Goal: Information Seeking & Learning: Find specific fact

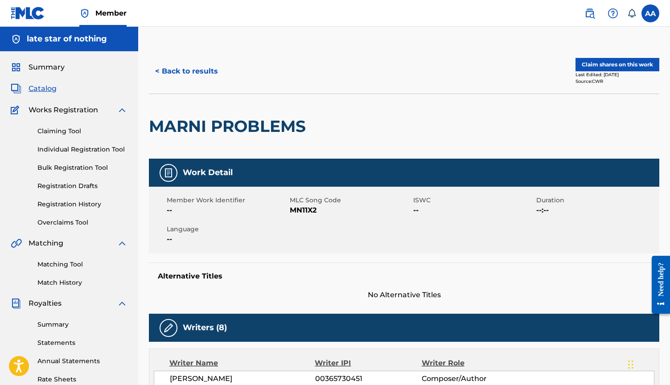
click at [660, 302] on div "Need help?" at bounding box center [661, 284] width 12 height 45
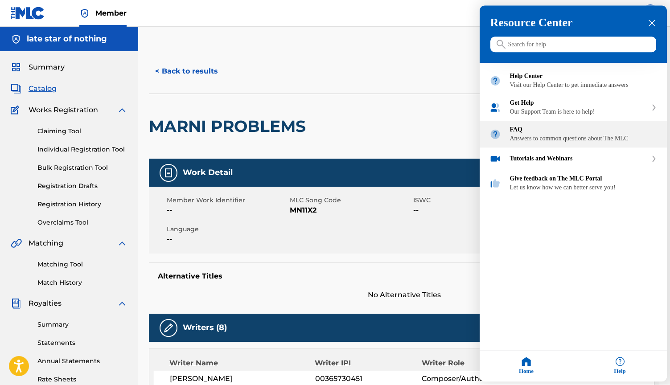
click at [584, 143] on div "Answers to common questions about The MLC" at bounding box center [583, 138] width 147 height 7
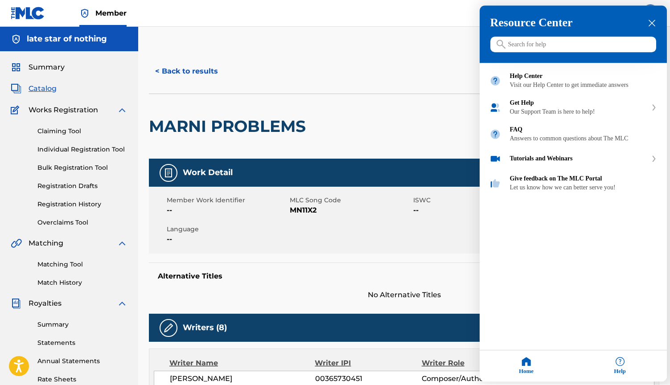
click at [563, 44] on input "Search for help" at bounding box center [573, 45] width 166 height 16
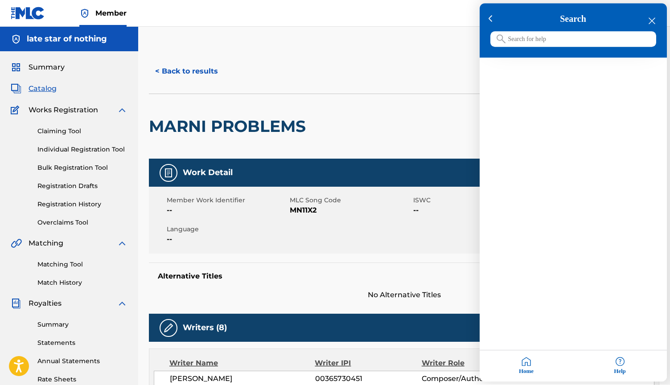
click at [652, 22] on icon "close resource center" at bounding box center [651, 21] width 7 height 7
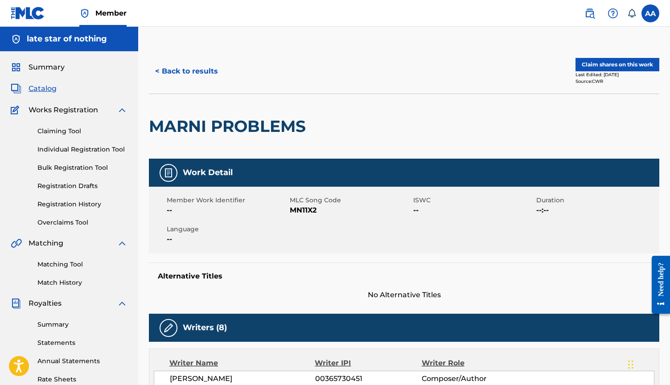
click at [102, 15] on span "Member" at bounding box center [110, 13] width 31 height 10
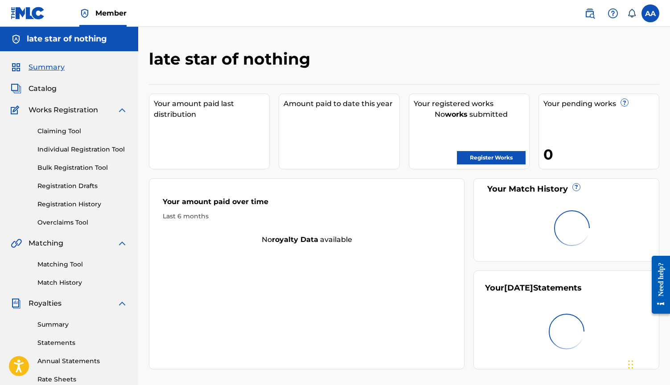
click at [660, 16] on nav "Member AA AA Alexander David Anderfuhren alex.anderfuhren@gmail.com Notificatio…" at bounding box center [335, 13] width 670 height 27
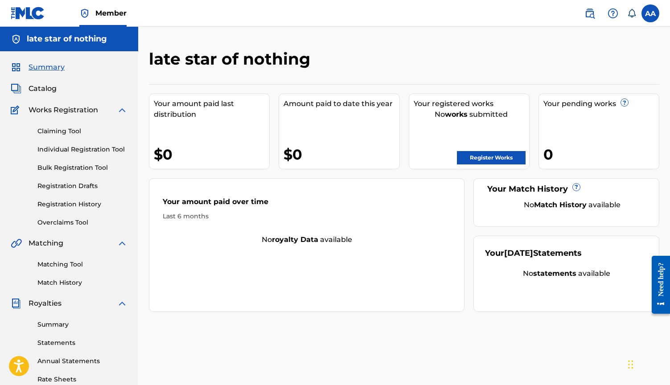
click at [646, 17] on label at bounding box center [650, 13] width 18 height 18
click at [650, 13] on input "AA Alexander David Anderfuhren alex.anderfuhren@gmail.com Notification Preferen…" at bounding box center [650, 13] width 0 height 0
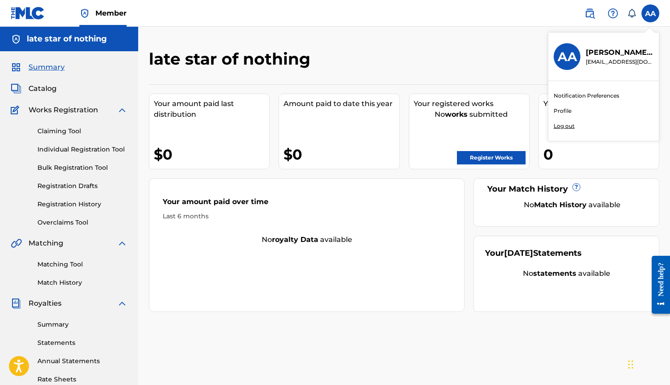
click at [568, 111] on link "Profile" at bounding box center [562, 111] width 18 height 8
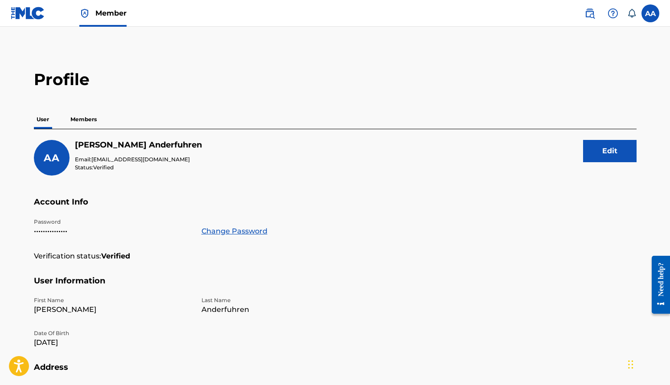
click at [89, 125] on p "Members" at bounding box center [84, 119] width 32 height 19
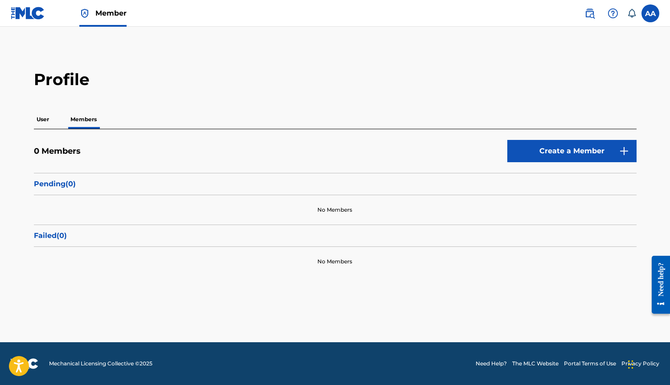
click at [49, 123] on p "User" at bounding box center [43, 119] width 18 height 19
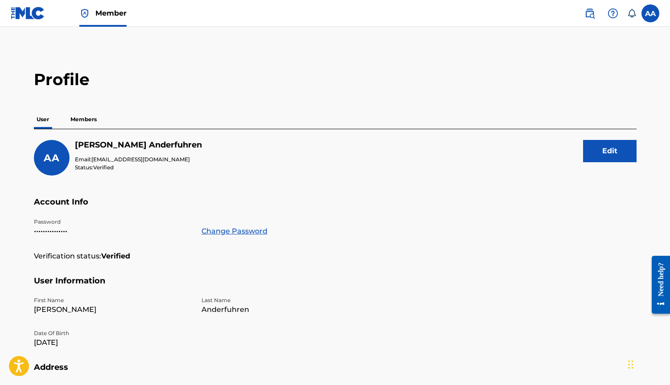
click at [591, 11] on img at bounding box center [589, 13] width 11 height 11
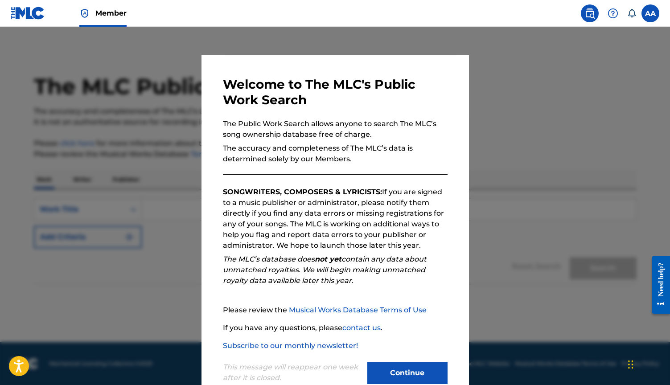
click at [591, 11] on img at bounding box center [589, 13] width 11 height 11
click at [616, 90] on div at bounding box center [335, 219] width 670 height 385
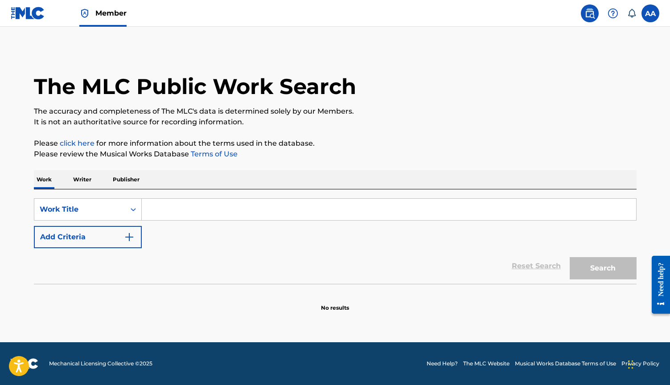
click at [27, 24] on link at bounding box center [28, 13] width 34 height 26
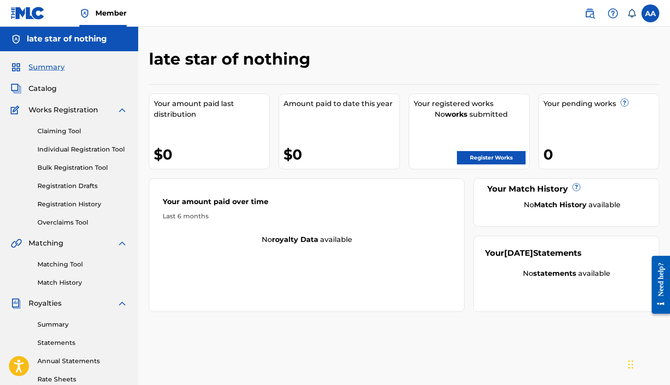
click at [101, 153] on link "Individual Registration Tool" at bounding box center [82, 149] width 90 height 9
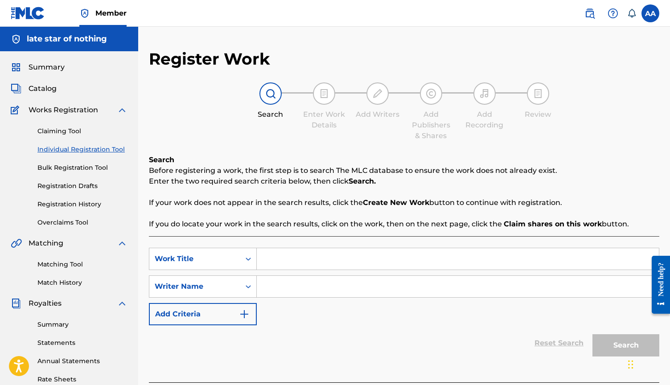
click at [89, 165] on link "Bulk Registration Tool" at bounding box center [82, 167] width 90 height 9
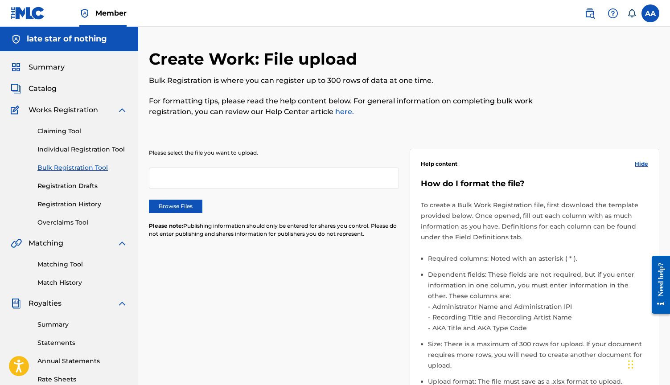
click at [88, 150] on link "Individual Registration Tool" at bounding box center [82, 149] width 90 height 9
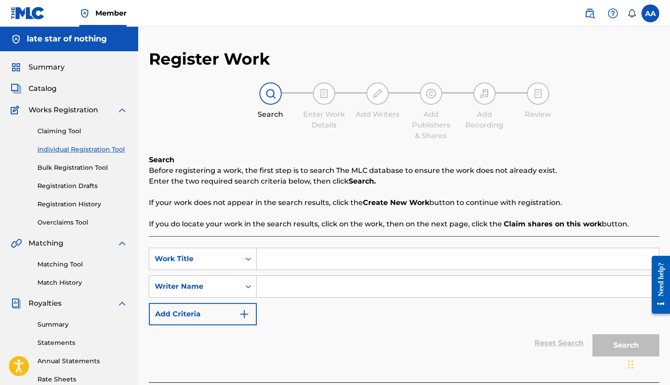
click at [63, 133] on link "Claiming Tool" at bounding box center [82, 131] width 90 height 9
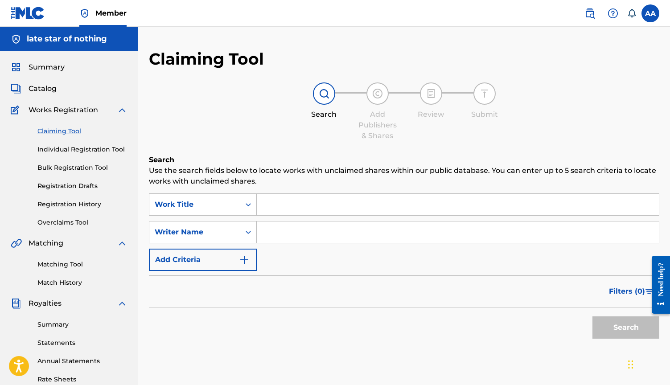
click at [71, 146] on link "Individual Registration Tool" at bounding box center [82, 149] width 90 height 9
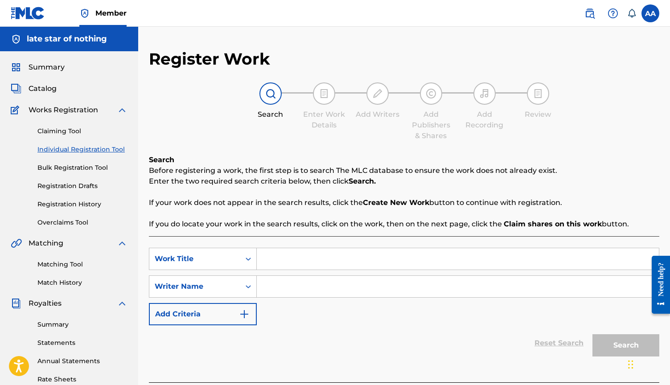
click at [293, 262] on input "Search Form" at bounding box center [458, 258] width 402 height 21
type input "marni problems"
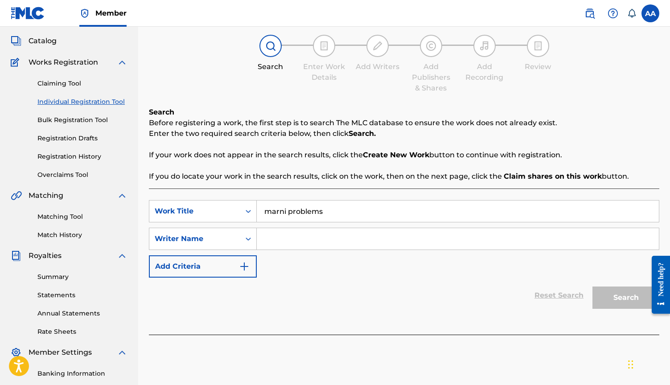
scroll to position [91, 0]
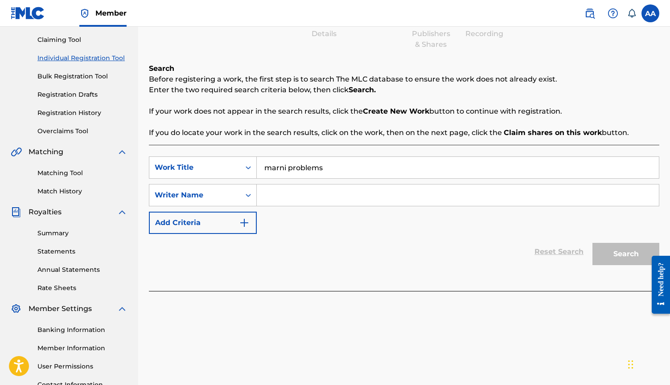
click at [343, 201] on input "Search Form" at bounding box center [458, 194] width 402 height 21
type input "oz"
click at [626, 254] on button "Search" at bounding box center [625, 254] width 67 height 22
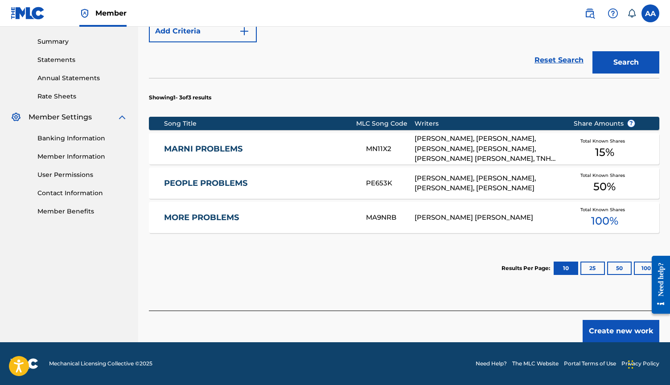
scroll to position [283, 0]
click at [433, 139] on div "NOAH LOOKATCH, MAXIMOS ALEXANDER MARTINEZ, DONN ROBB, JOE BRO, THOMAS CUNNINGHA…" at bounding box center [486, 149] width 145 height 30
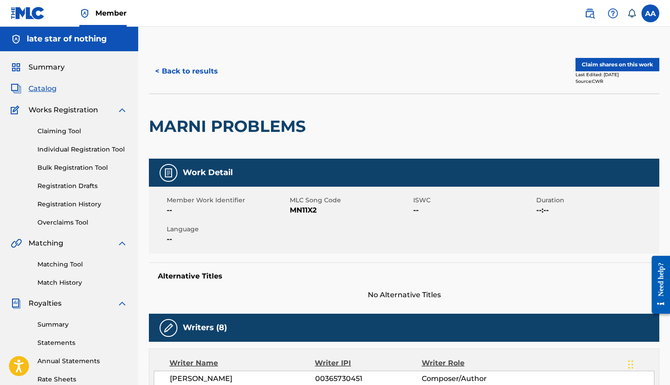
click at [618, 66] on button "Claim shares on this work" at bounding box center [617, 64] width 84 height 13
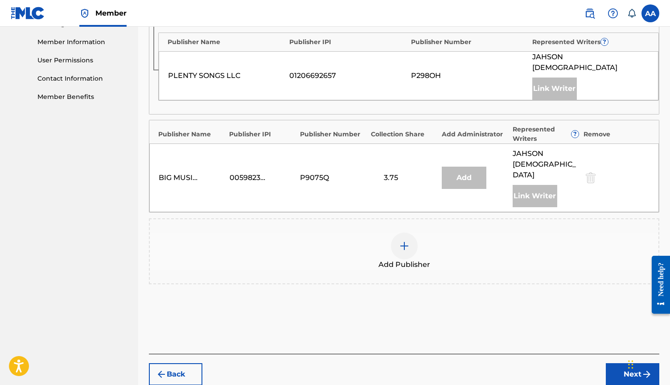
scroll to position [397, 0]
click at [399, 241] on img at bounding box center [404, 246] width 11 height 11
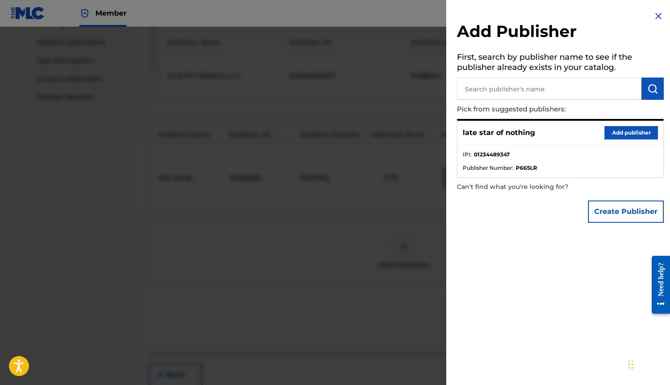
click at [520, 85] on input "text" at bounding box center [549, 89] width 184 height 22
click at [627, 134] on button "Add publisher" at bounding box center [630, 132] width 53 height 13
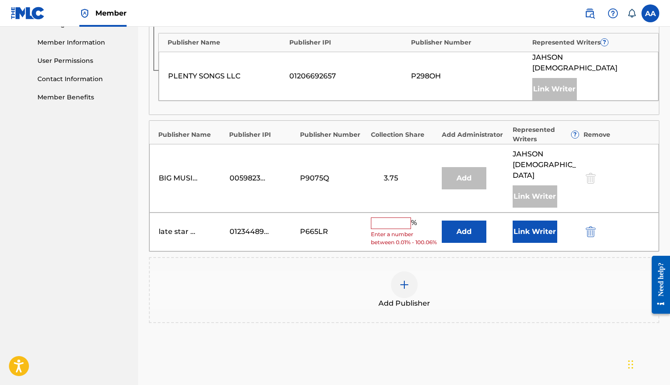
click at [392, 217] on input "text" at bounding box center [391, 223] width 40 height 12
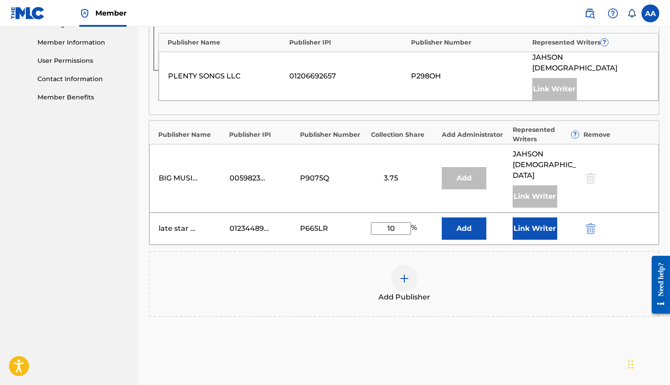
type input "10"
click at [464, 265] on div "Add Publisher" at bounding box center [404, 283] width 508 height 37
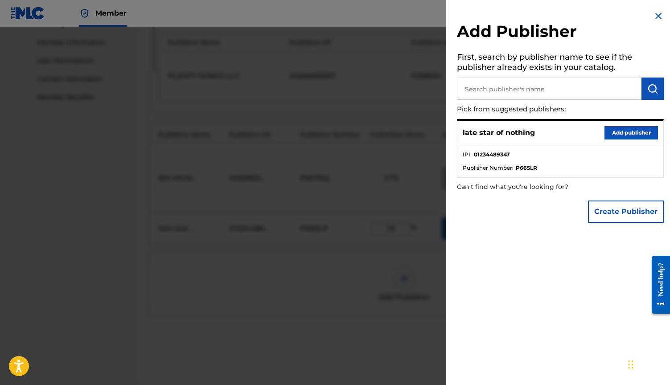
click at [370, 174] on div at bounding box center [335, 219] width 670 height 385
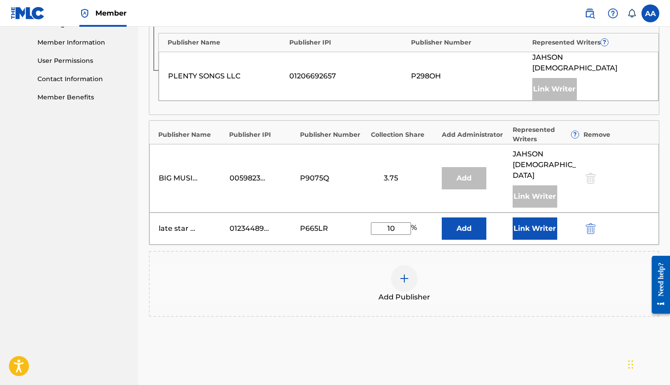
click at [539, 217] on button "Link Writer" at bounding box center [534, 228] width 45 height 22
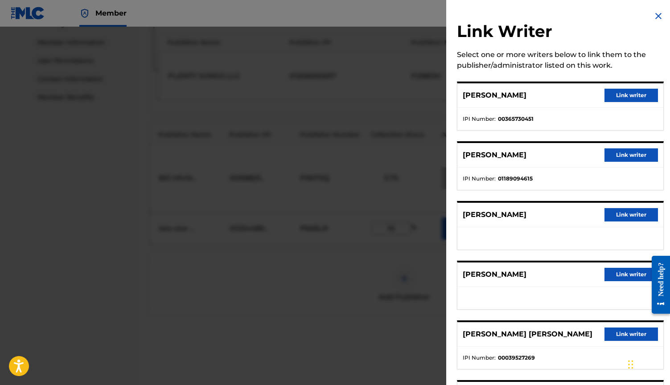
scroll to position [0, 0]
click at [656, 12] on img at bounding box center [658, 16] width 11 height 11
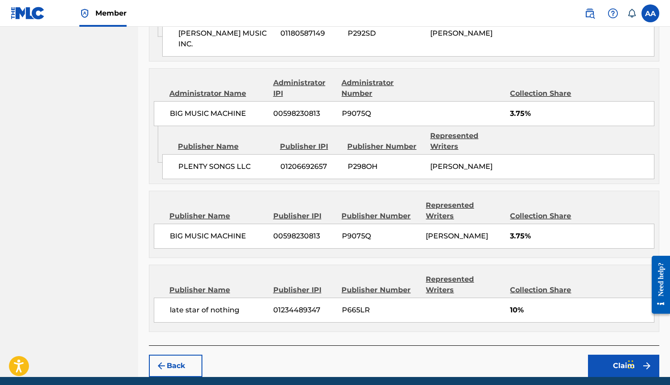
scroll to position [533, 0]
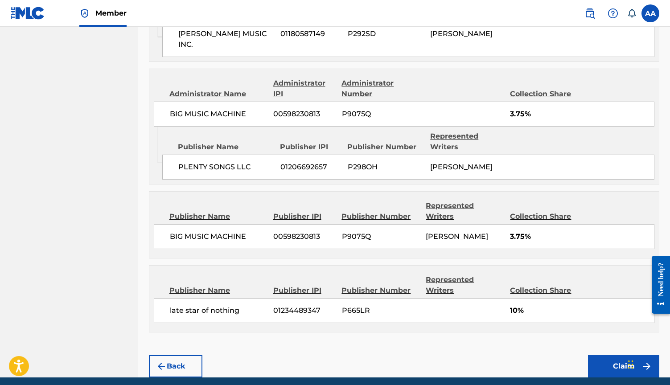
click at [625, 355] on button "Claim" at bounding box center [623, 366] width 71 height 22
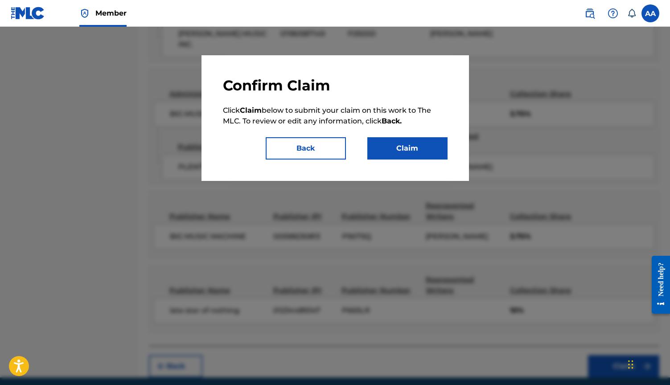
click at [332, 146] on button "Back" at bounding box center [306, 148] width 80 height 22
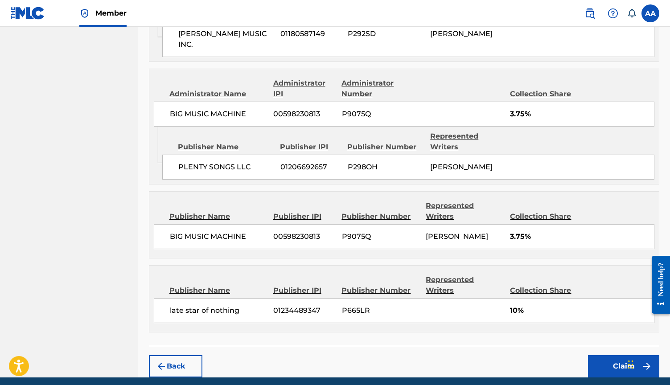
click at [615, 355] on button "Claim" at bounding box center [623, 366] width 71 height 22
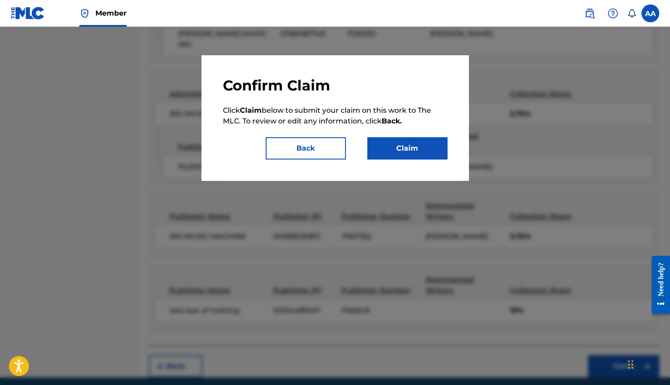
click at [428, 148] on button "Claim" at bounding box center [407, 148] width 80 height 22
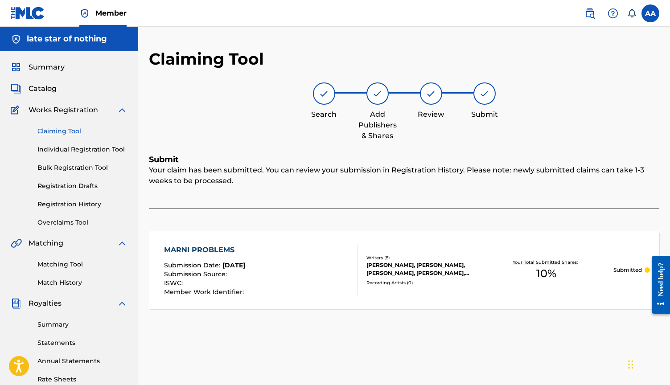
scroll to position [0, 0]
click at [82, 150] on link "Individual Registration Tool" at bounding box center [82, 149] width 90 height 9
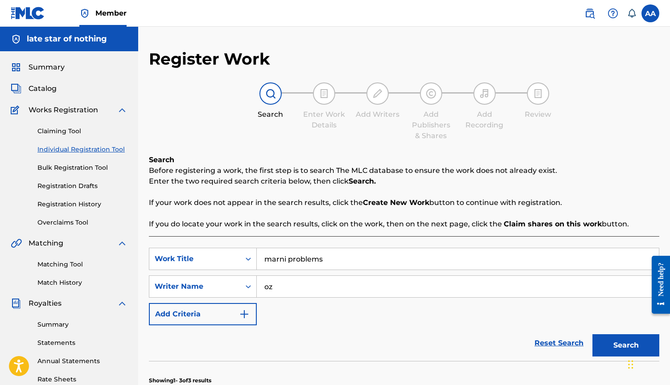
click at [74, 186] on link "Registration Drafts" at bounding box center [82, 185] width 90 height 9
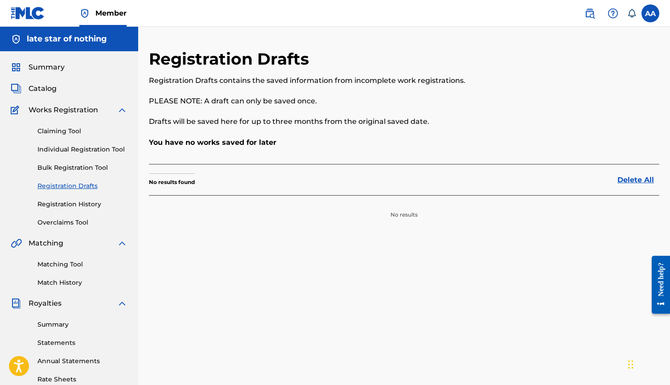
click at [74, 168] on link "Bulk Registration Tool" at bounding box center [82, 167] width 90 height 9
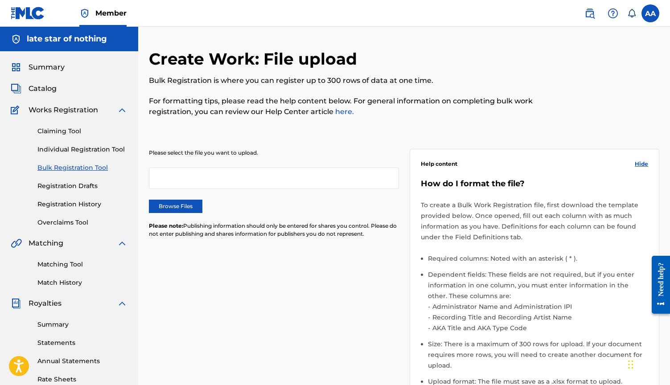
click at [66, 133] on link "Claiming Tool" at bounding box center [82, 131] width 90 height 9
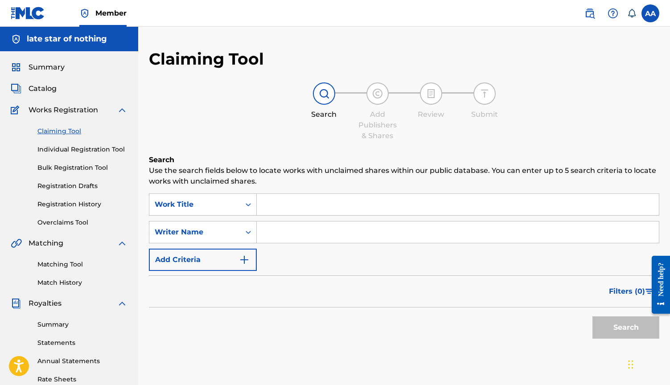
click at [388, 209] on input "Search Form" at bounding box center [458, 204] width 402 height 21
click at [352, 229] on input "Search Form" at bounding box center [458, 231] width 402 height 21
type input "lango"
click at [626, 328] on button "Search" at bounding box center [625, 327] width 67 height 22
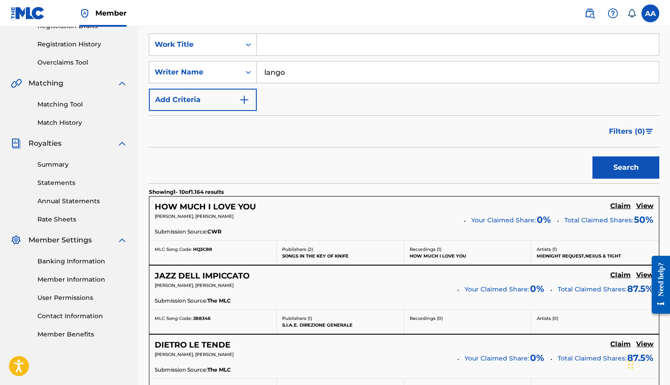
scroll to position [164, 0]
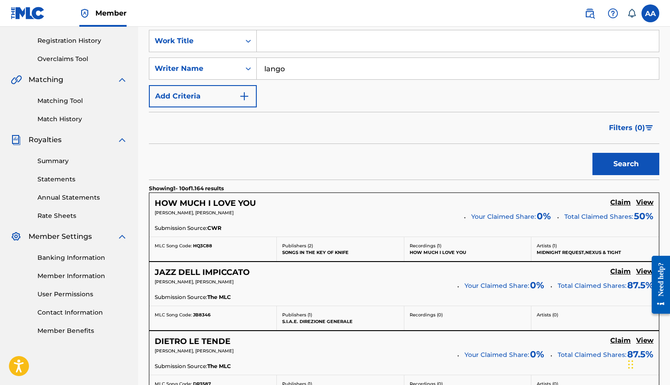
click at [286, 40] on input "Search Form" at bounding box center [458, 40] width 402 height 21
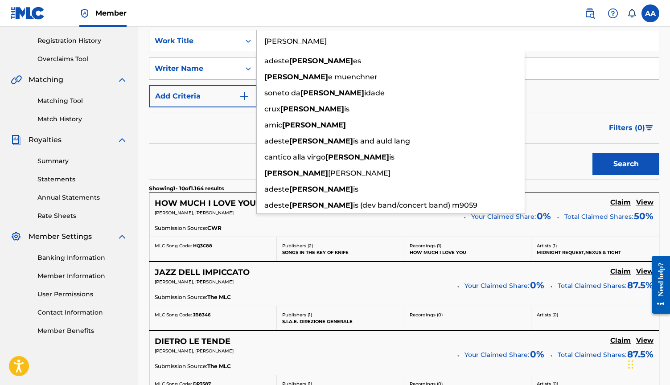
type input "fidel"
click at [238, 19] on nav "Member AA AA Alexander David Anderfuhren alex.anderfuhren@gmail.com Notificatio…" at bounding box center [335, 13] width 670 height 27
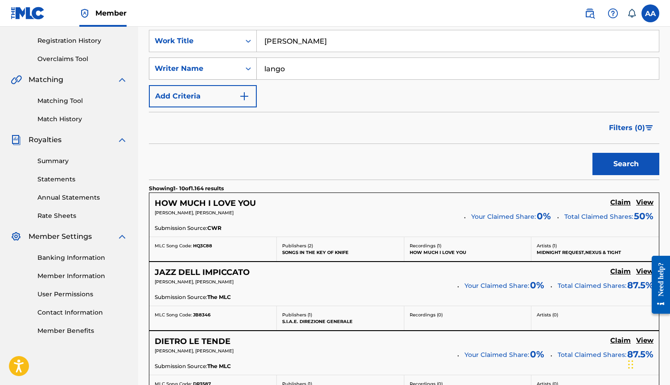
drag, startPoint x: 305, startPoint y: 65, endPoint x: 236, endPoint y: 61, distance: 69.2
click at [236, 61] on div "SearchWithCriteriafa45d57b-31d8-4a01-892a-27e304565935 Writer Name lango" at bounding box center [404, 68] width 510 height 22
type input "gen"
click at [626, 164] on button "Search" at bounding box center [625, 164] width 67 height 22
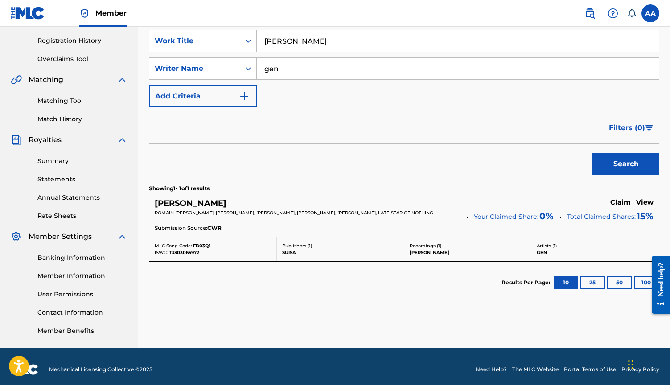
click at [567, 221] on span "Total Claimed Shares:" at bounding box center [601, 217] width 69 height 8
click at [479, 236] on div "FIDEL Claim View ROMAIN JAMES MAURICE GOUFFRAN GOTTSCHECK, SAN JULIET, MATTHIEU…" at bounding box center [403, 215] width 509 height 44
drag, startPoint x: 307, startPoint y: 254, endPoint x: 304, endPoint y: 239, distance: 14.6
click at [304, 239] on div "Publishers ( 1 ) SUISA" at bounding box center [340, 249] width 127 height 24
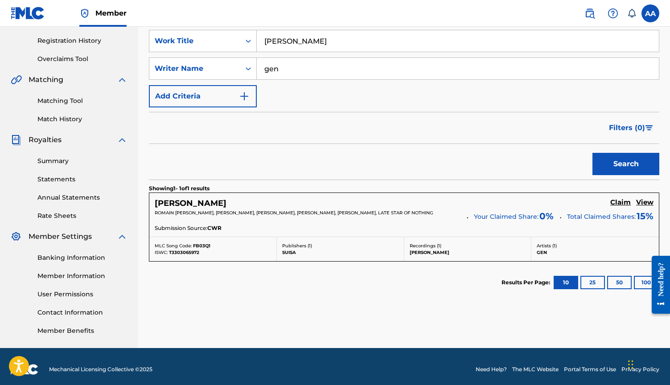
click at [647, 202] on h5 "View" at bounding box center [644, 202] width 17 height 8
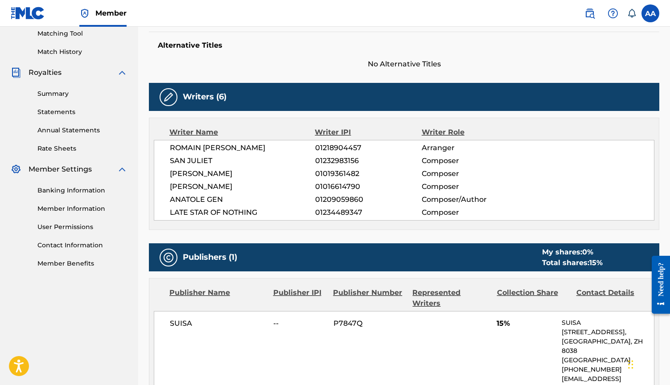
scroll to position [253, 0]
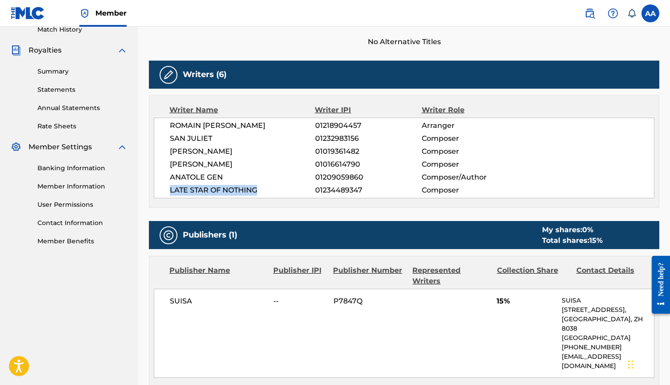
drag, startPoint x: 270, startPoint y: 200, endPoint x: 157, endPoint y: 199, distance: 113.2
click at [157, 198] on div "ROMAIN JAMES MAURICE GOUFFRAN GOTTSCHECK 01218904457 Arranger SAN JULIET 012329…" at bounding box center [404, 158] width 500 height 81
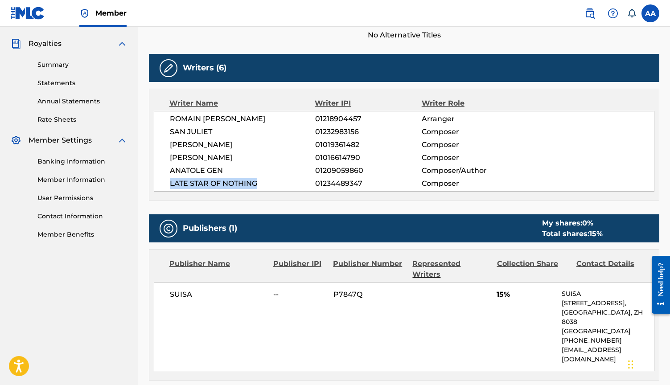
scroll to position [260, 0]
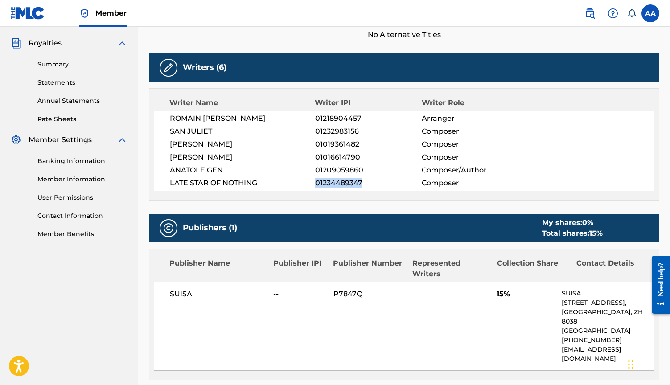
drag, startPoint x: 367, startPoint y: 195, endPoint x: 308, endPoint y: 192, distance: 59.4
click at [308, 188] on div "LATE STAR OF NOTHING 01234489347 Composer" at bounding box center [412, 183] width 484 height 11
click at [324, 188] on span "01234489347" at bounding box center [368, 183] width 107 height 11
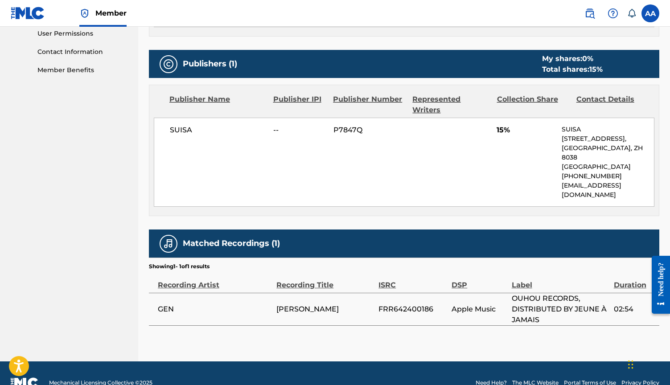
scroll to position [424, 0]
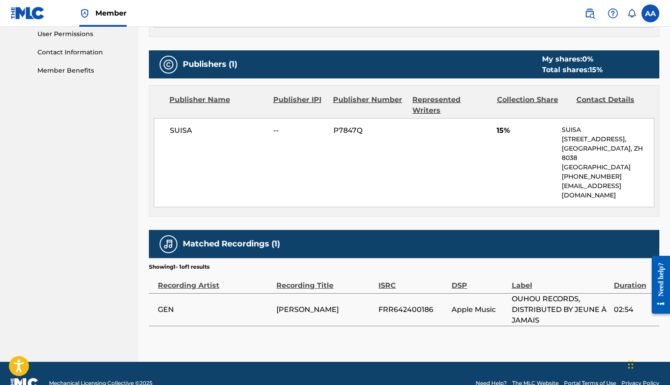
click at [471, 110] on div "Represented Writers" at bounding box center [451, 104] width 78 height 21
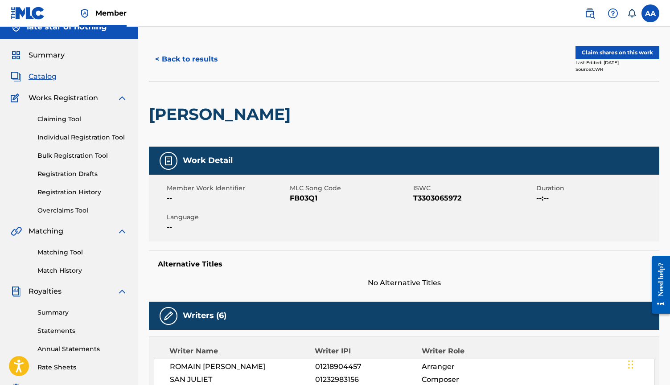
scroll to position [0, 0]
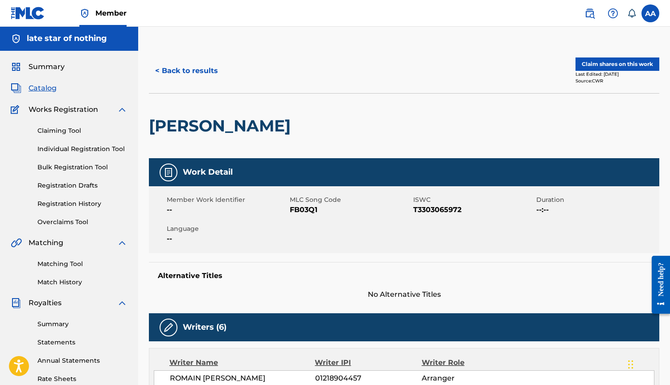
click at [592, 14] on img at bounding box center [589, 13] width 11 height 11
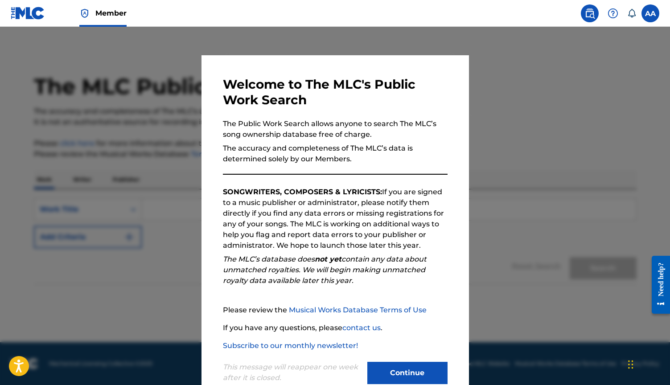
click at [410, 370] on button "Continue" at bounding box center [407, 373] width 80 height 22
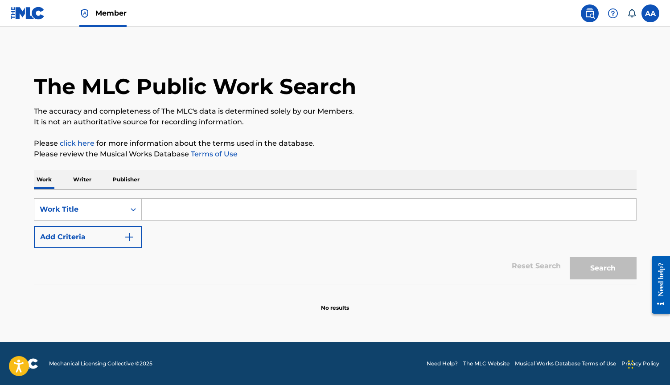
click at [222, 209] on input "Search Form" at bounding box center [389, 209] width 494 height 21
type input "g"
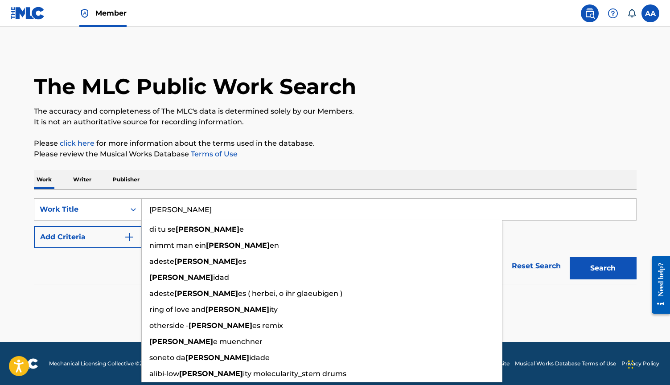
type input "fidel"
click at [221, 169] on div "The MLC Public Work Search The accuracy and completeness of The MLC's data is d…" at bounding box center [335, 180] width 624 height 263
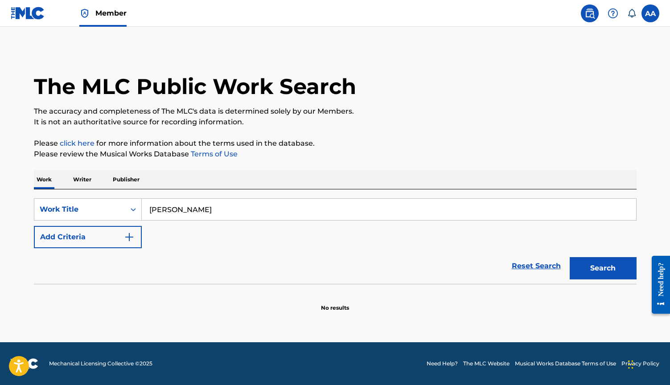
click at [110, 234] on button "Add Criteria" at bounding box center [88, 237] width 108 height 22
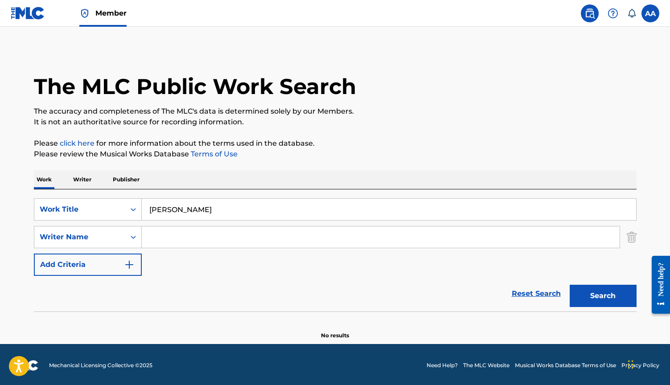
click at [170, 240] on input "Search Form" at bounding box center [381, 236] width 478 height 21
type input "gen"
click at [602, 296] on button "Search" at bounding box center [602, 296] width 67 height 22
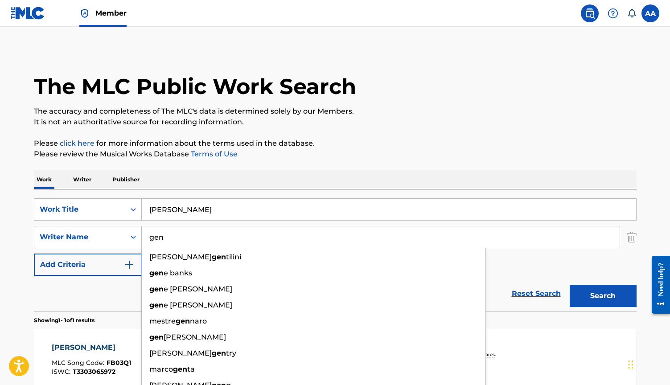
click at [335, 150] on p "Please review the Musical Works Database Terms of Use" at bounding box center [335, 154] width 602 height 11
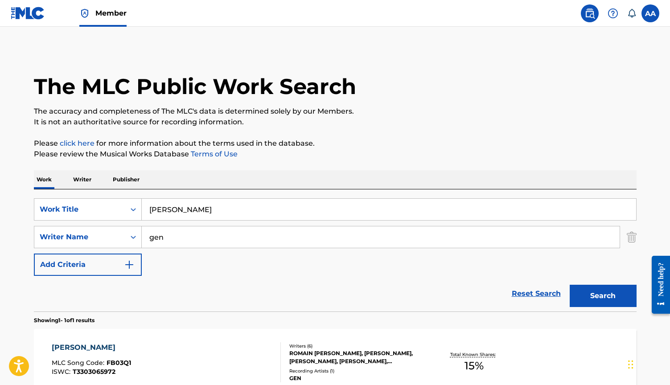
click at [38, 12] on img at bounding box center [28, 13] width 34 height 13
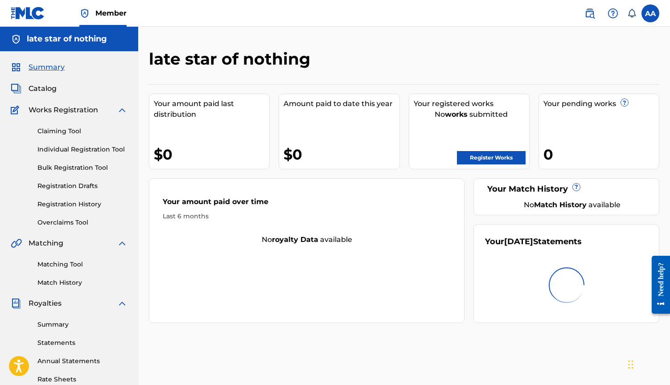
click at [66, 131] on link "Claiming Tool" at bounding box center [82, 131] width 90 height 9
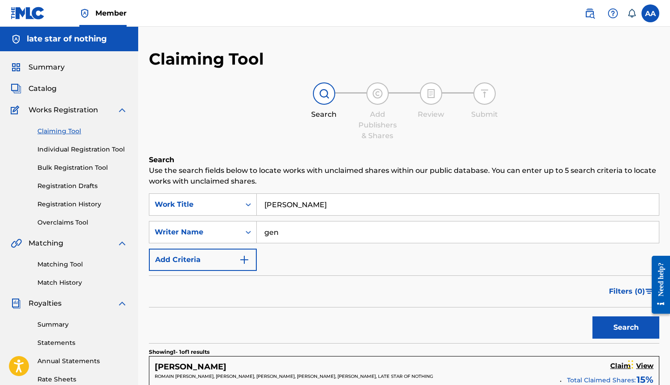
click at [85, 151] on link "Individual Registration Tool" at bounding box center [82, 149] width 90 height 9
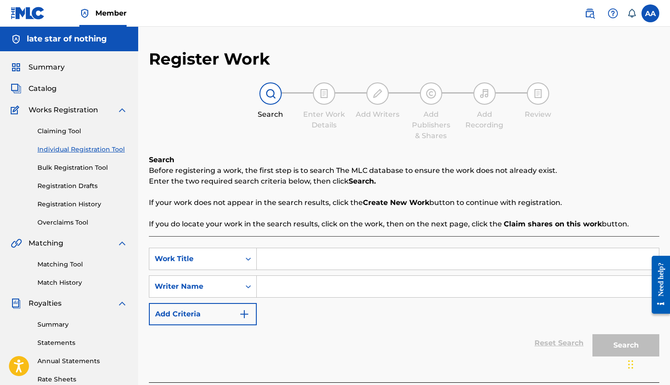
click at [69, 135] on link "Claiming Tool" at bounding box center [82, 131] width 90 height 9
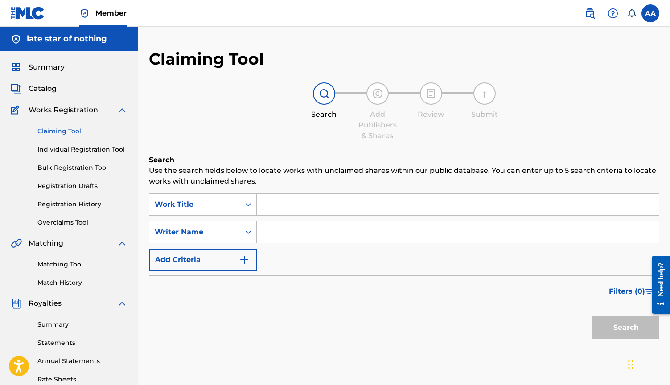
click at [82, 169] on link "Bulk Registration Tool" at bounding box center [82, 167] width 90 height 9
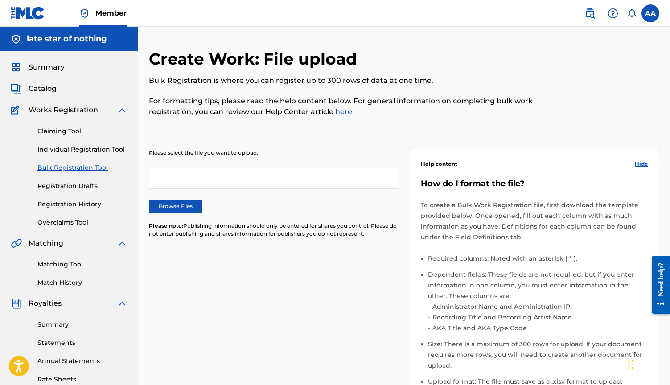
click at [80, 183] on link "Registration Drafts" at bounding box center [82, 185] width 90 height 9
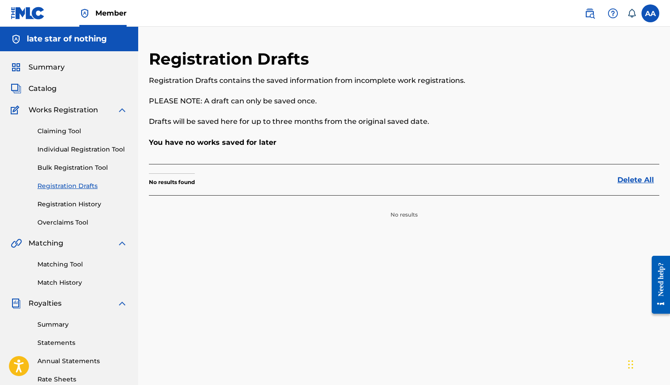
click at [80, 204] on link "Registration History" at bounding box center [82, 204] width 90 height 9
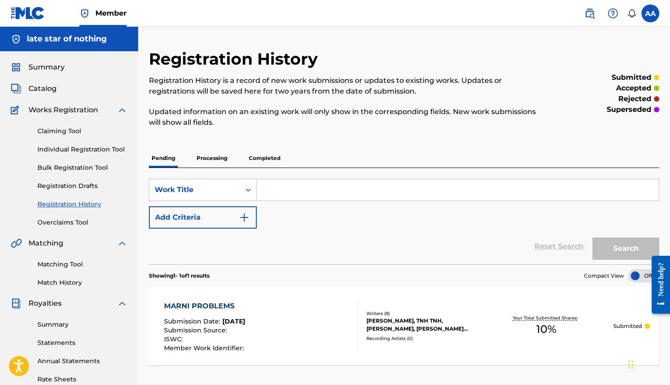
click at [71, 221] on link "Overclaims Tool" at bounding box center [82, 222] width 90 height 9
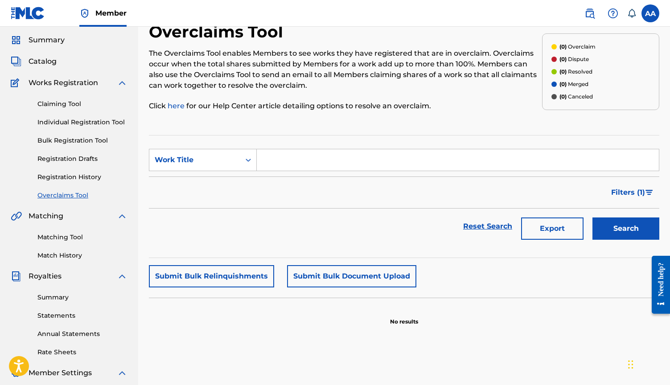
scroll to position [9, 0]
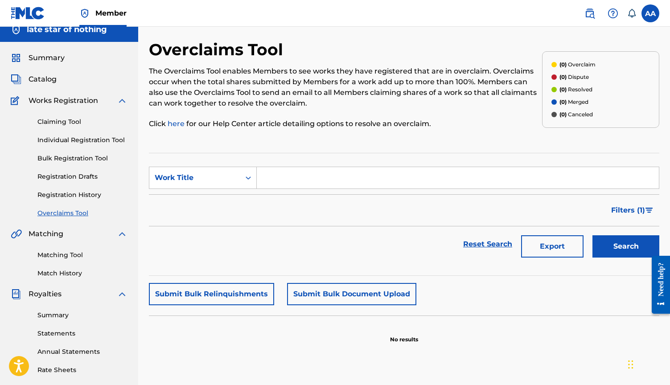
click at [84, 196] on link "Registration History" at bounding box center [82, 194] width 90 height 9
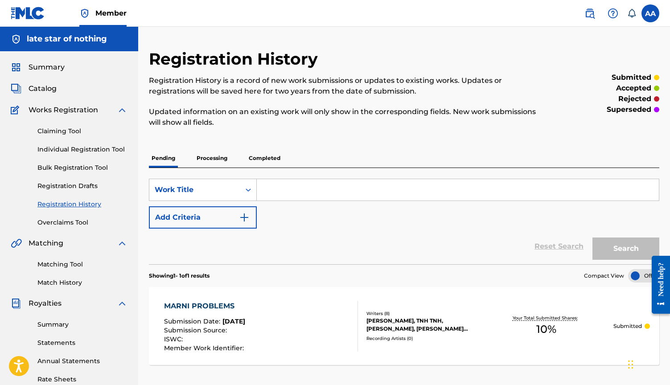
click at [41, 84] on span "Catalog" at bounding box center [43, 88] width 28 height 11
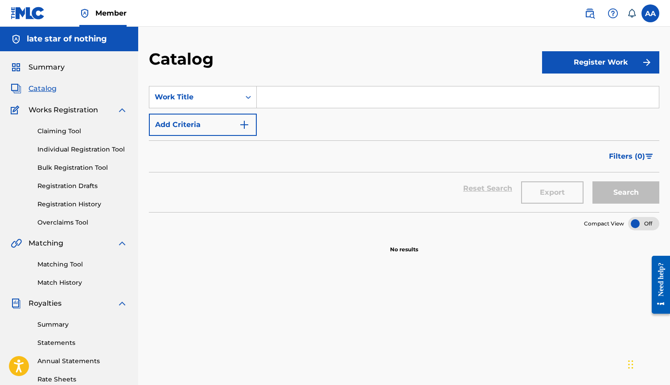
click at [285, 105] on input "Search Form" at bounding box center [458, 96] width 402 height 21
type input "t"
click at [626, 193] on button "Search" at bounding box center [625, 192] width 67 height 22
click at [233, 130] on button "Add Criteria" at bounding box center [203, 125] width 108 height 22
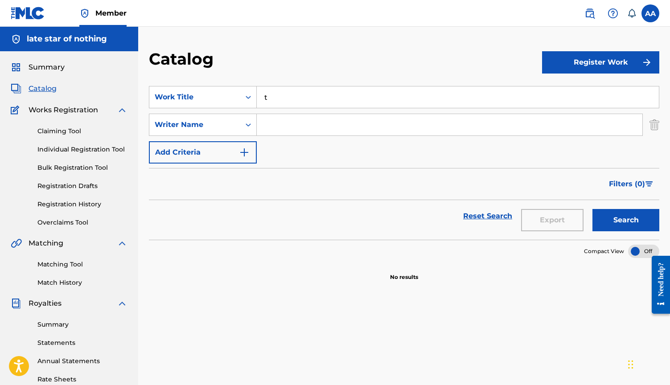
click at [294, 121] on input "Search Form" at bounding box center [449, 124] width 385 height 21
click at [626, 220] on button "Search" at bounding box center [625, 220] width 67 height 22
type input "f"
click at [626, 220] on button "Search" at bounding box center [625, 220] width 67 height 22
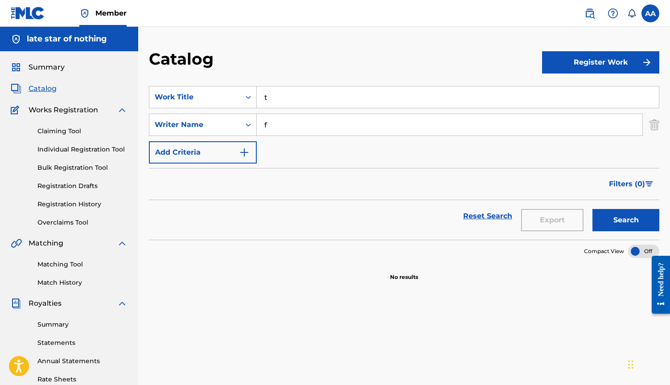
click at [300, 98] on input "t" at bounding box center [458, 96] width 402 height 21
type input "g"
drag, startPoint x: 294, startPoint y: 131, endPoint x: 236, endPoint y: 131, distance: 57.9
click at [236, 131] on div "SearchWithCriteria53f2f824-a3c7-403d-965c-9602f6106b04 Writer Name f" at bounding box center [404, 125] width 510 height 22
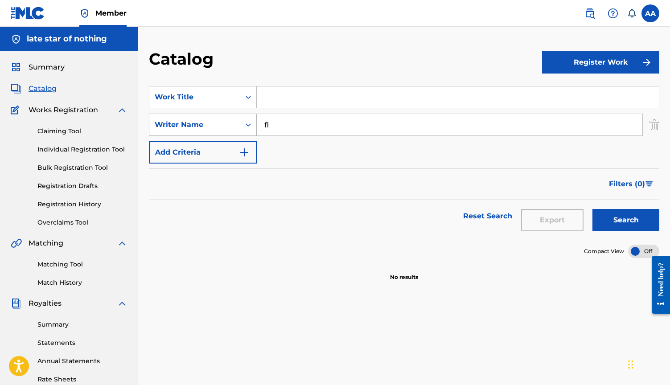
type input "f"
type input "late star of nothing"
click at [626, 220] on button "Search" at bounding box center [625, 220] width 67 height 22
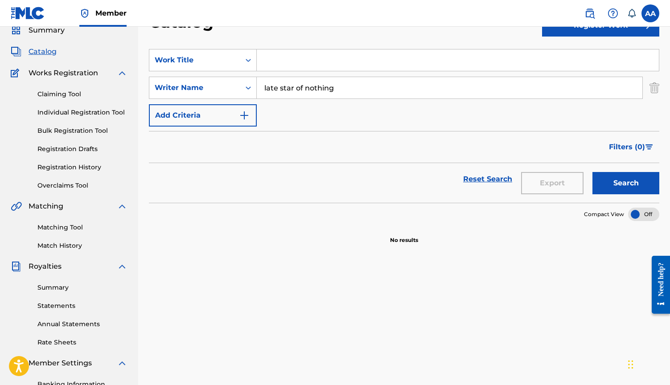
scroll to position [45, 0]
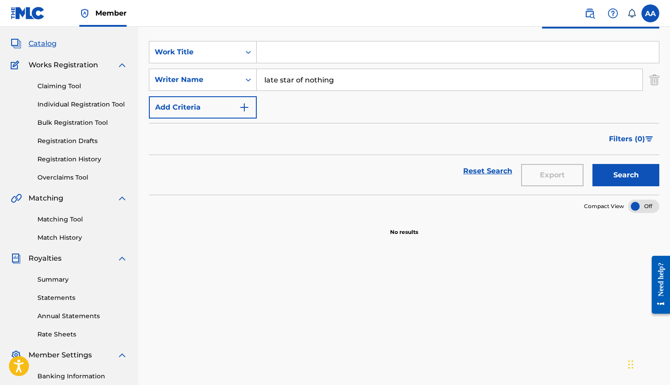
click at [291, 43] on input "Search Form" at bounding box center [458, 51] width 402 height 21
click at [626, 175] on button "Search" at bounding box center [625, 175] width 67 height 22
type input "g"
type input "fidel"
click at [626, 175] on button "Search" at bounding box center [625, 175] width 67 height 22
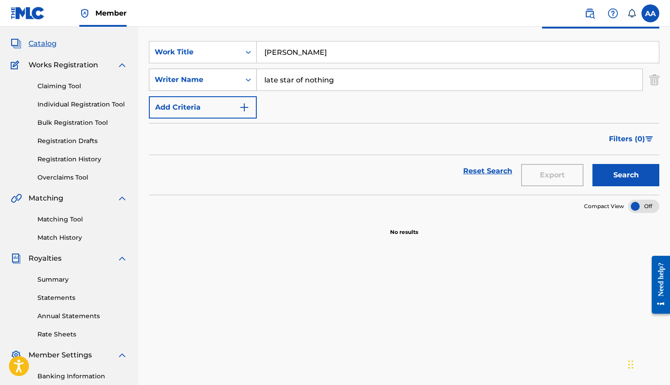
click at [209, 83] on div "Writer Name" at bounding box center [195, 79] width 80 height 11
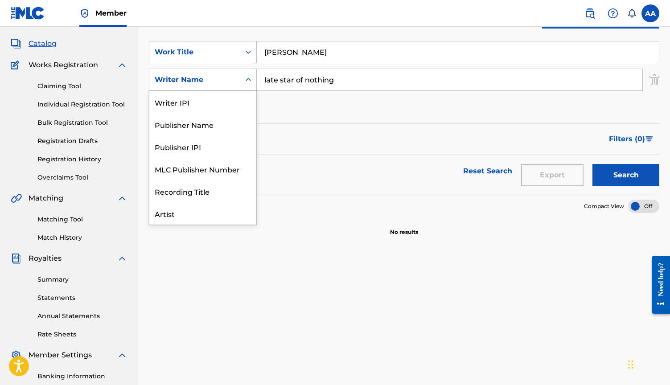
scroll to position [45, 0]
click at [200, 167] on div "Artist" at bounding box center [202, 169] width 107 height 22
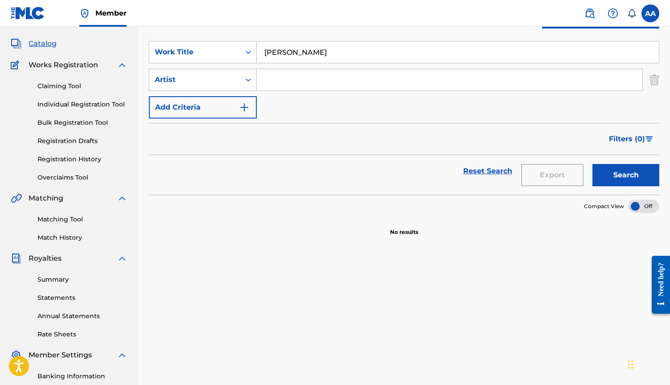
click at [347, 82] on input "Search Form" at bounding box center [449, 79] width 385 height 21
click at [217, 105] on button "Add Criteria" at bounding box center [203, 107] width 108 height 22
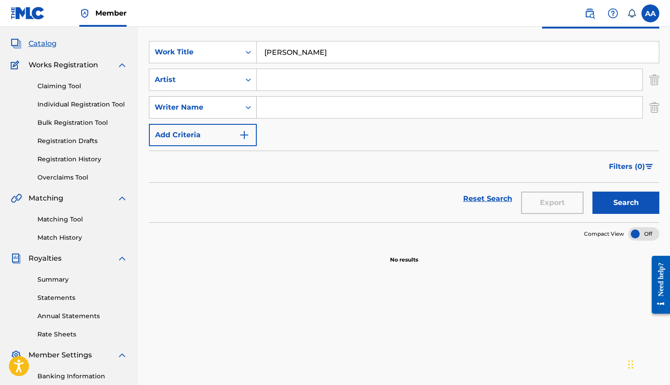
click at [235, 110] on div "Writer Name" at bounding box center [194, 107] width 91 height 17
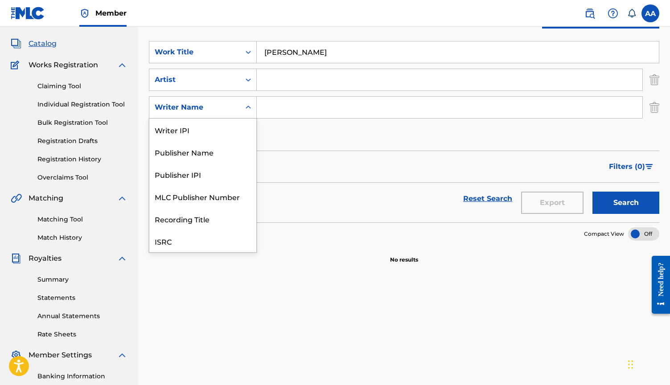
scroll to position [22, 0]
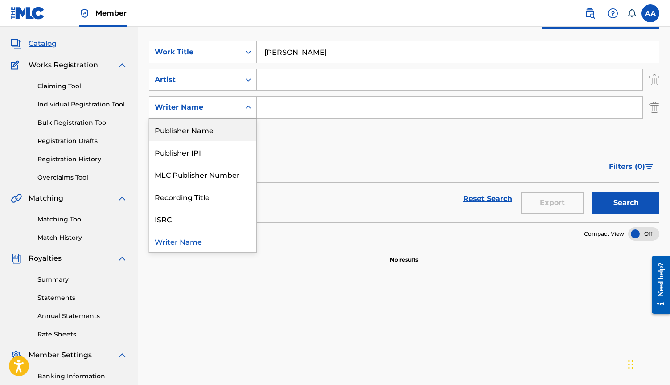
click at [229, 130] on div "Publisher Name" at bounding box center [202, 130] width 107 height 22
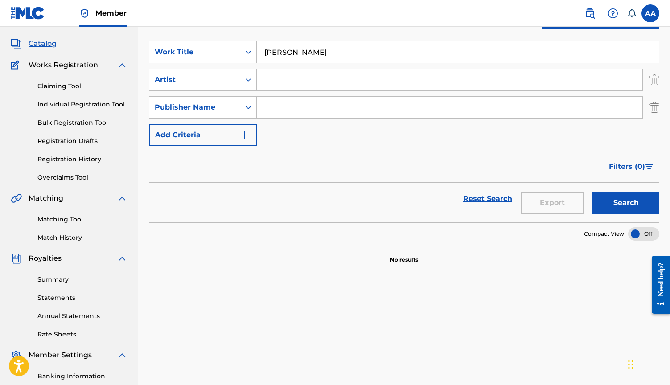
click at [270, 110] on input "Search Form" at bounding box center [449, 107] width 385 height 21
type input "late star of nothing"
click at [626, 203] on button "Search" at bounding box center [625, 203] width 67 height 22
drag, startPoint x: 298, startPoint y: 47, endPoint x: 195, endPoint y: 47, distance: 102.9
click at [195, 47] on div "SearchWithCriteriafcad47b5-dade-4547-8f22-0f5a1d6bceae Work Title fidel" at bounding box center [404, 52] width 510 height 22
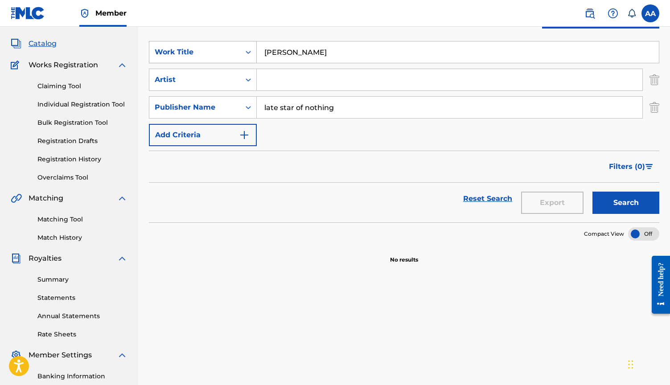
drag, startPoint x: 312, startPoint y: 49, endPoint x: 213, endPoint y: 49, distance: 98.5
click at [213, 49] on div "SearchWithCriteriafcad47b5-dade-4547-8f22-0f5a1d6bceae Work Title fidel" at bounding box center [404, 52] width 510 height 22
click at [626, 203] on button "Search" at bounding box center [625, 203] width 67 height 22
drag, startPoint x: 352, startPoint y: 104, endPoint x: 214, endPoint y: 104, distance: 137.7
click at [214, 104] on div "SearchWithCriteria75fd5f90-2a70-40f4-a9bc-5e0e87a59f9d Publisher Name late star…" at bounding box center [404, 107] width 510 height 22
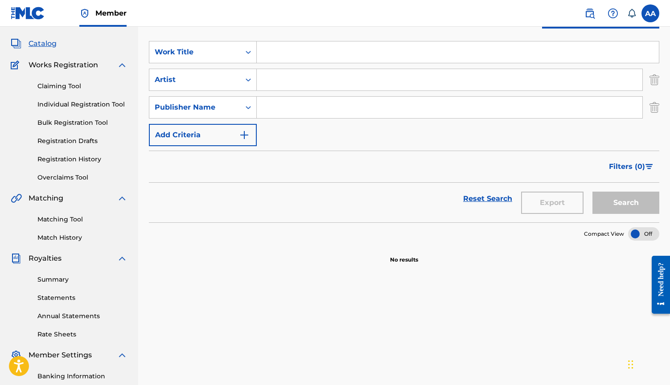
click at [296, 33] on section "SearchWithCriteriafcad47b5-dade-4547-8f22-0f5a1d6bceae Work Title SearchWithCri…" at bounding box center [404, 126] width 510 height 192
click at [281, 45] on input "Search Form" at bounding box center [458, 51] width 402 height 21
type input "marni"
click at [626, 203] on button "Search" at bounding box center [625, 203] width 67 height 22
click at [284, 75] on input "Search Form" at bounding box center [449, 79] width 385 height 21
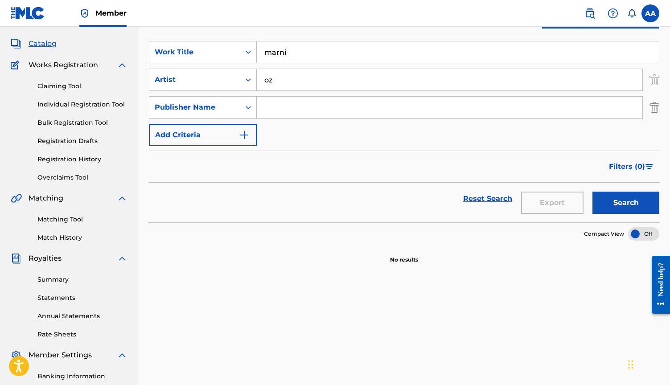
type input "oz"
click at [626, 203] on button "Search" at bounding box center [625, 203] width 67 height 22
drag, startPoint x: 282, startPoint y: 82, endPoint x: 249, endPoint y: 81, distance: 33.0
click at [249, 81] on div "SearchWithCriteria8c91e472-84d4-4779-a551-9a45cdc8e001 Artist oz" at bounding box center [404, 80] width 510 height 22
click at [271, 98] on input "Search Form" at bounding box center [449, 107] width 385 height 21
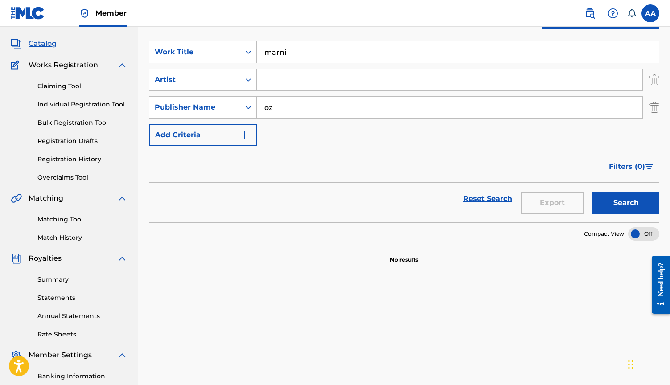
type input "oz"
click at [626, 203] on button "Search" at bounding box center [625, 203] width 67 height 22
drag, startPoint x: 303, startPoint y: 111, endPoint x: 242, endPoint y: 111, distance: 61.0
click at [242, 111] on div "SearchWithCriteria75fd5f90-2a70-40f4-a9bc-5e0e87a59f9d Publisher Name oz" at bounding box center [404, 107] width 510 height 22
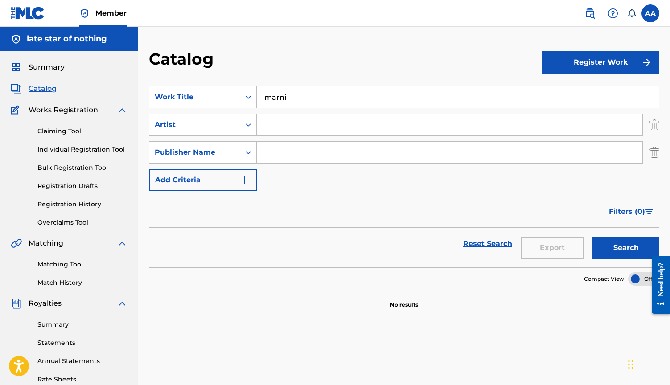
scroll to position [0, 0]
click at [41, 110] on span "Works Registration" at bounding box center [64, 110] width 70 height 11
click at [36, 86] on span "Catalog" at bounding box center [43, 88] width 28 height 11
click at [63, 321] on link "Summary" at bounding box center [82, 324] width 90 height 9
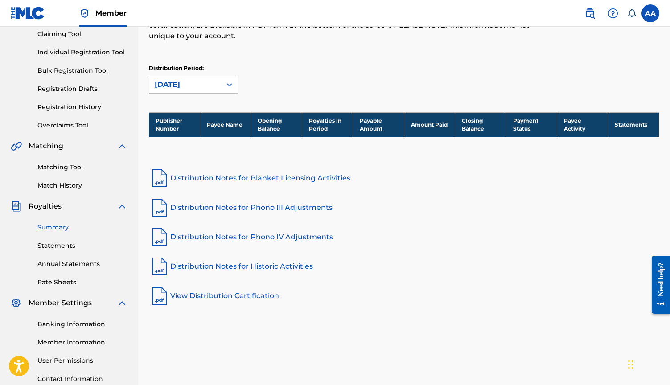
scroll to position [108, 0]
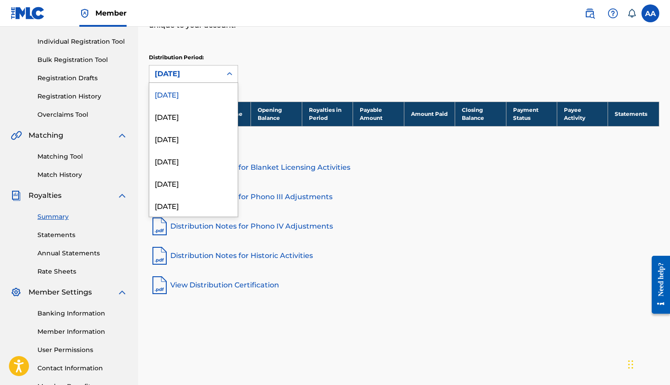
click at [179, 76] on div "September 2025" at bounding box center [185, 74] width 61 height 11
click at [325, 55] on div "Distribution Period: September 2025 selected, 1 of 54. 54 results available. Us…" at bounding box center [404, 67] width 510 height 29
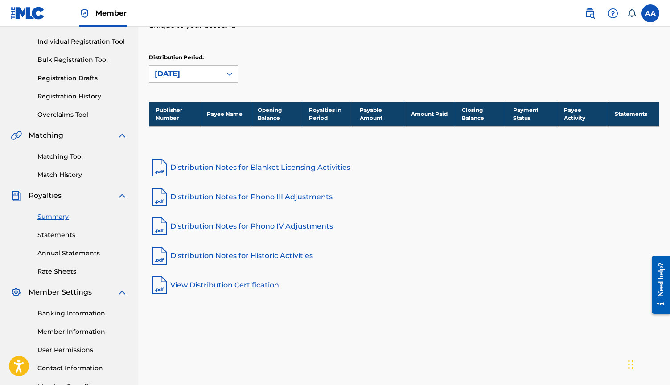
click at [50, 233] on link "Statements" at bounding box center [82, 234] width 90 height 9
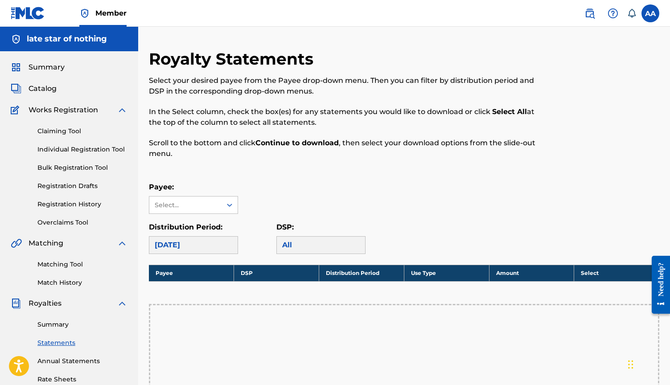
click at [41, 85] on span "Catalog" at bounding box center [43, 88] width 28 height 11
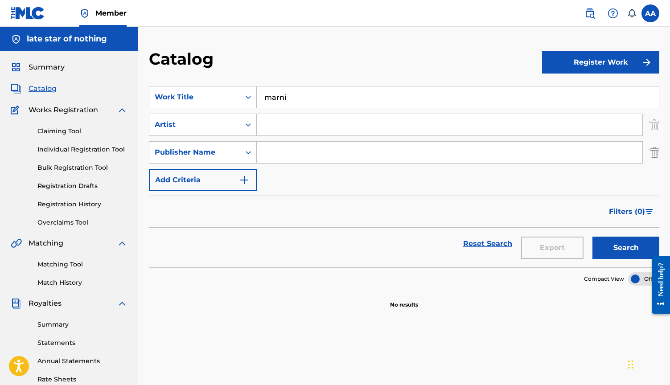
drag, startPoint x: 317, startPoint y: 102, endPoint x: 258, endPoint y: 102, distance: 59.3
click at [258, 102] on input "marni" at bounding box center [458, 96] width 402 height 21
drag, startPoint x: 303, startPoint y: 95, endPoint x: 241, endPoint y: 95, distance: 62.4
click at [241, 95] on div "SearchWithCriteriafcad47b5-dade-4547-8f22-0f5a1d6bceae Work Title marni" at bounding box center [404, 97] width 510 height 22
type input "mit ord"
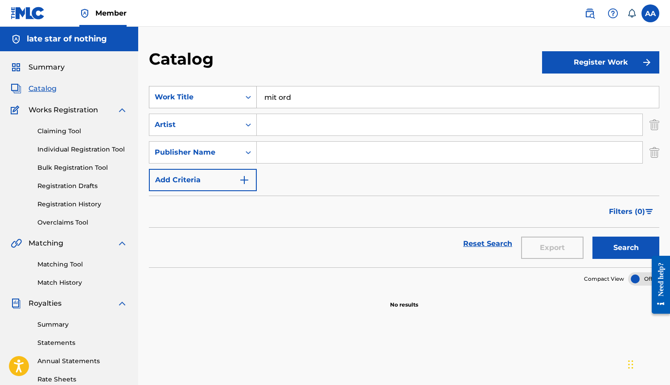
click at [626, 248] on button "Search" at bounding box center [625, 248] width 67 height 22
click at [305, 131] on input "Search Form" at bounding box center [449, 124] width 385 height 21
type input "ozzy"
click at [626, 248] on button "Search" at bounding box center [625, 248] width 67 height 22
click at [591, 19] on link at bounding box center [590, 13] width 18 height 18
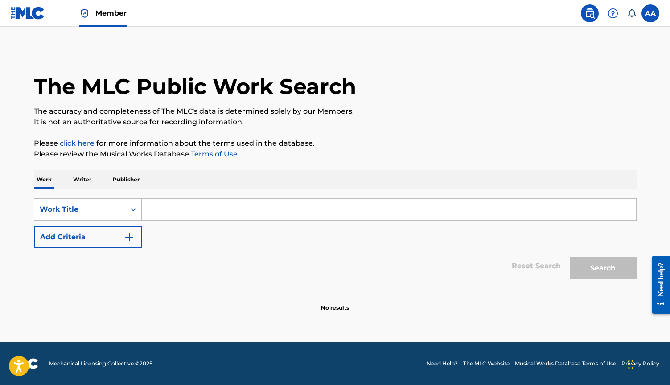
click at [175, 207] on input "Search Form" at bounding box center [389, 209] width 494 height 21
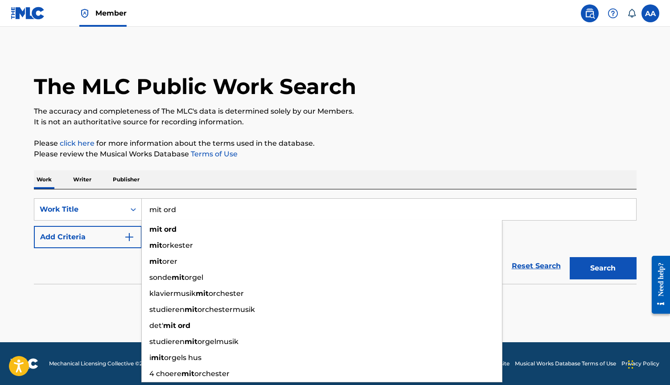
type input "mit ord"
click at [602, 268] on button "Search" at bounding box center [602, 268] width 67 height 22
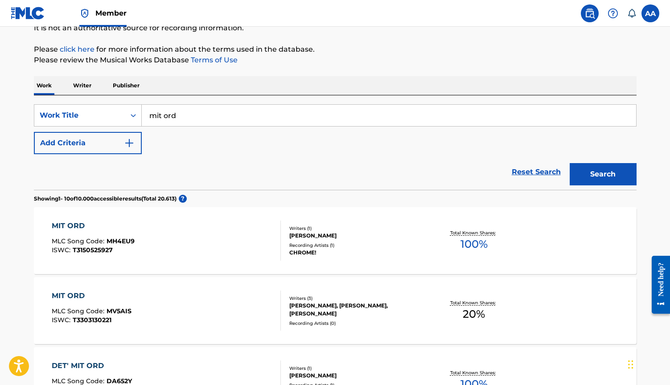
scroll to position [94, 0]
click at [377, 303] on div "ALEXANDER DAVID ANDERFUHREN, OSKAR ELHOLM, ANDERS INGSTRUP JOHANSEN" at bounding box center [356, 309] width 135 height 16
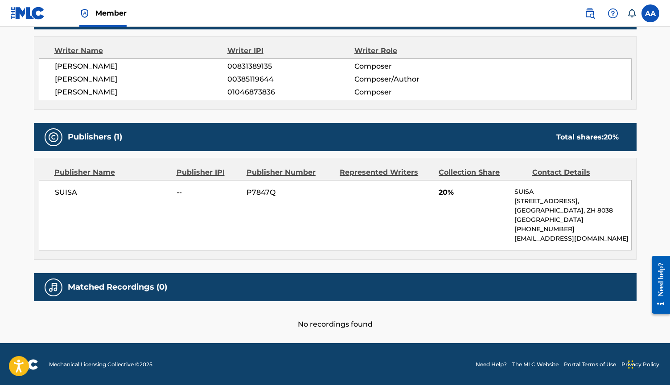
scroll to position [293, 0]
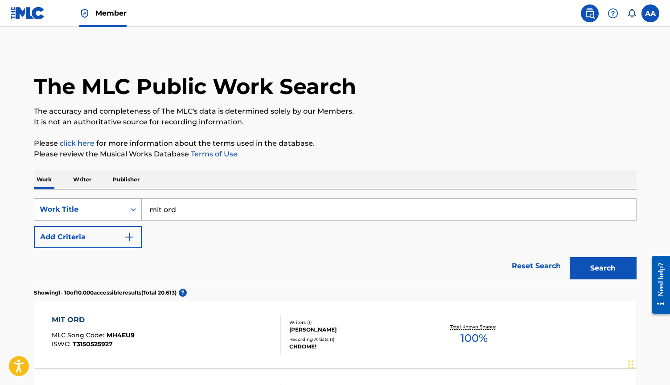
drag, startPoint x: 193, startPoint y: 208, endPoint x: 109, endPoint y: 208, distance: 83.8
click at [109, 208] on div "SearchWithCriteria13d0bed4-ef91-4605-9c5b-17523a577d5a Work Title mit ord" at bounding box center [335, 209] width 602 height 22
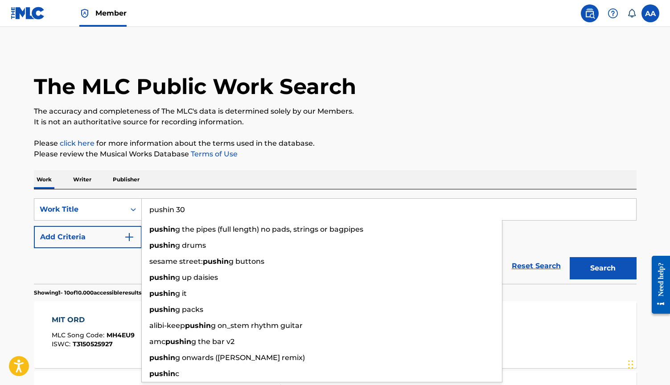
type input "pushin 30"
click at [602, 268] on button "Search" at bounding box center [602, 268] width 67 height 22
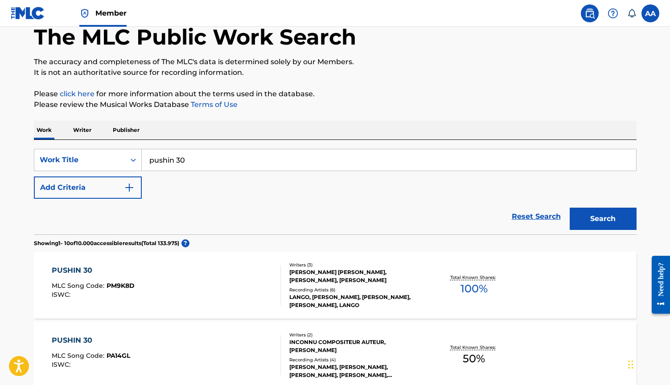
scroll to position [51, 0]
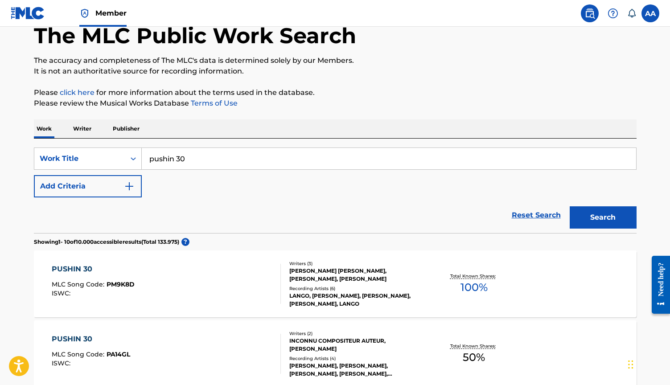
click at [339, 275] on div "LANGSTON MICHAEL ADAMS, SOLOMON MCMURPHY, ALEXANDER DAVID ANDERFUHREN" at bounding box center [356, 275] width 135 height 16
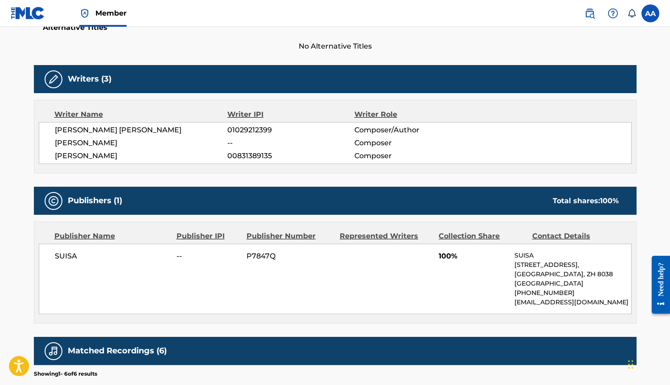
scroll to position [242, 0]
